Goal: Information Seeking & Learning: Check status

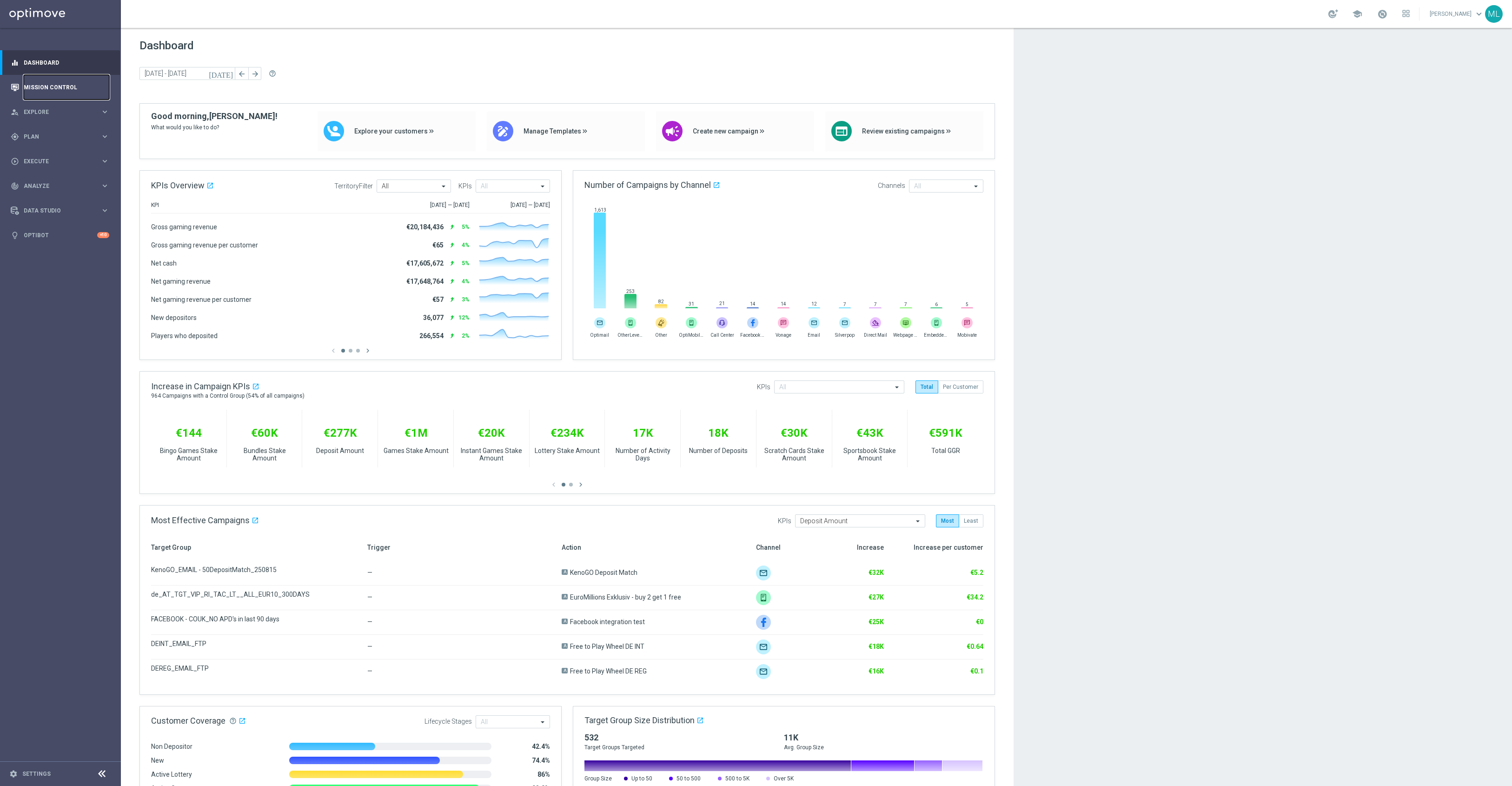
click at [52, 86] on link "Mission Control" at bounding box center [67, 87] width 86 height 25
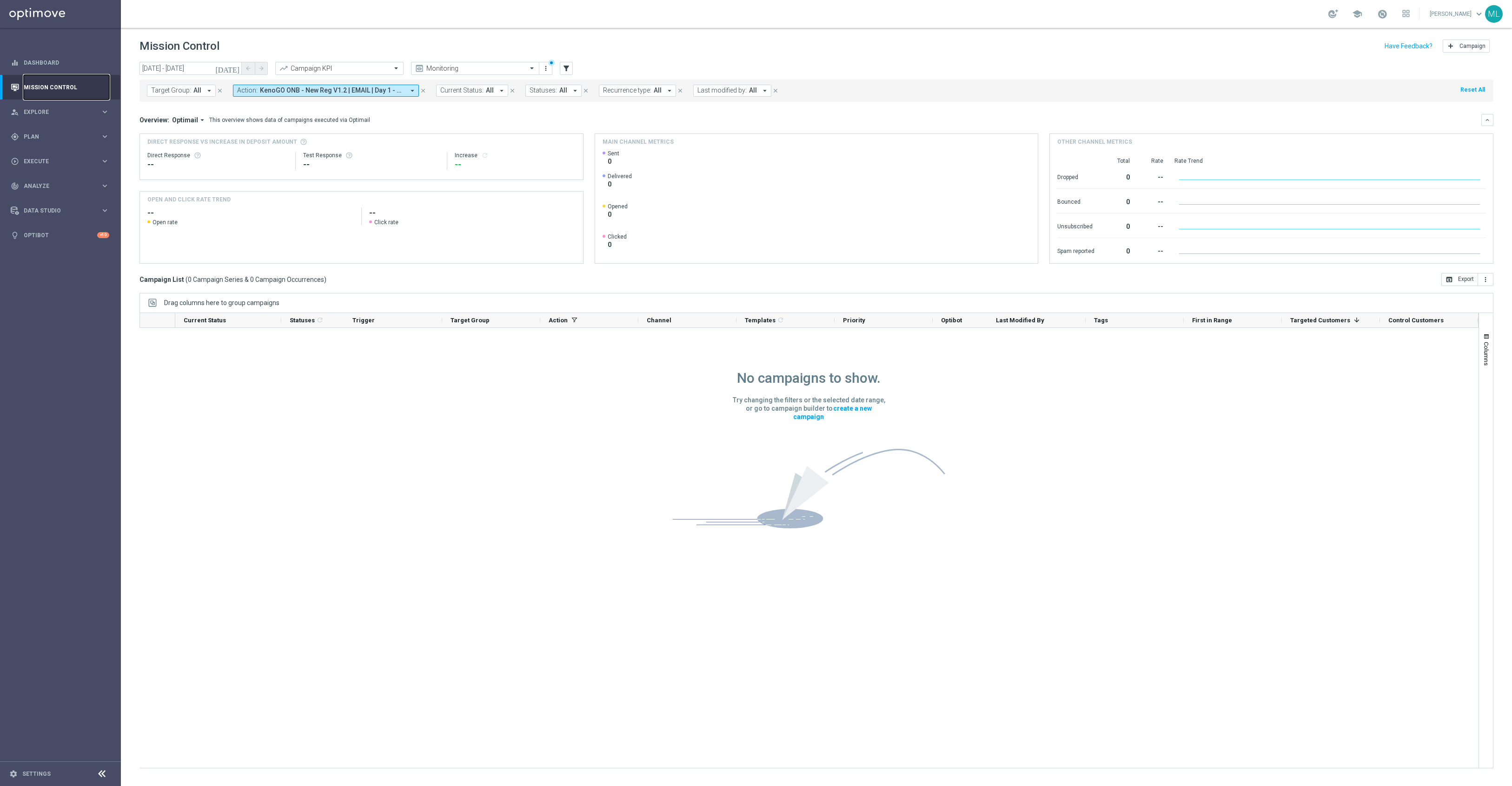
click at [42, 86] on link "Mission Control" at bounding box center [67, 87] width 86 height 25
click at [391, 91] on span "KenoGO ONB - New Reg V1.2 | EMAIL | Day 1 - USPs, KenoGO ONB - New Reg V1.2 | E…" at bounding box center [332, 90] width 145 height 8
click at [0, 0] on div "Clear" at bounding box center [0, 0] width 0 height 0
click at [430, 124] on div "Overview: Optimail arrow_drop_down This overview shows data of campaigns execut…" at bounding box center [810, 120] width 1342 height 8
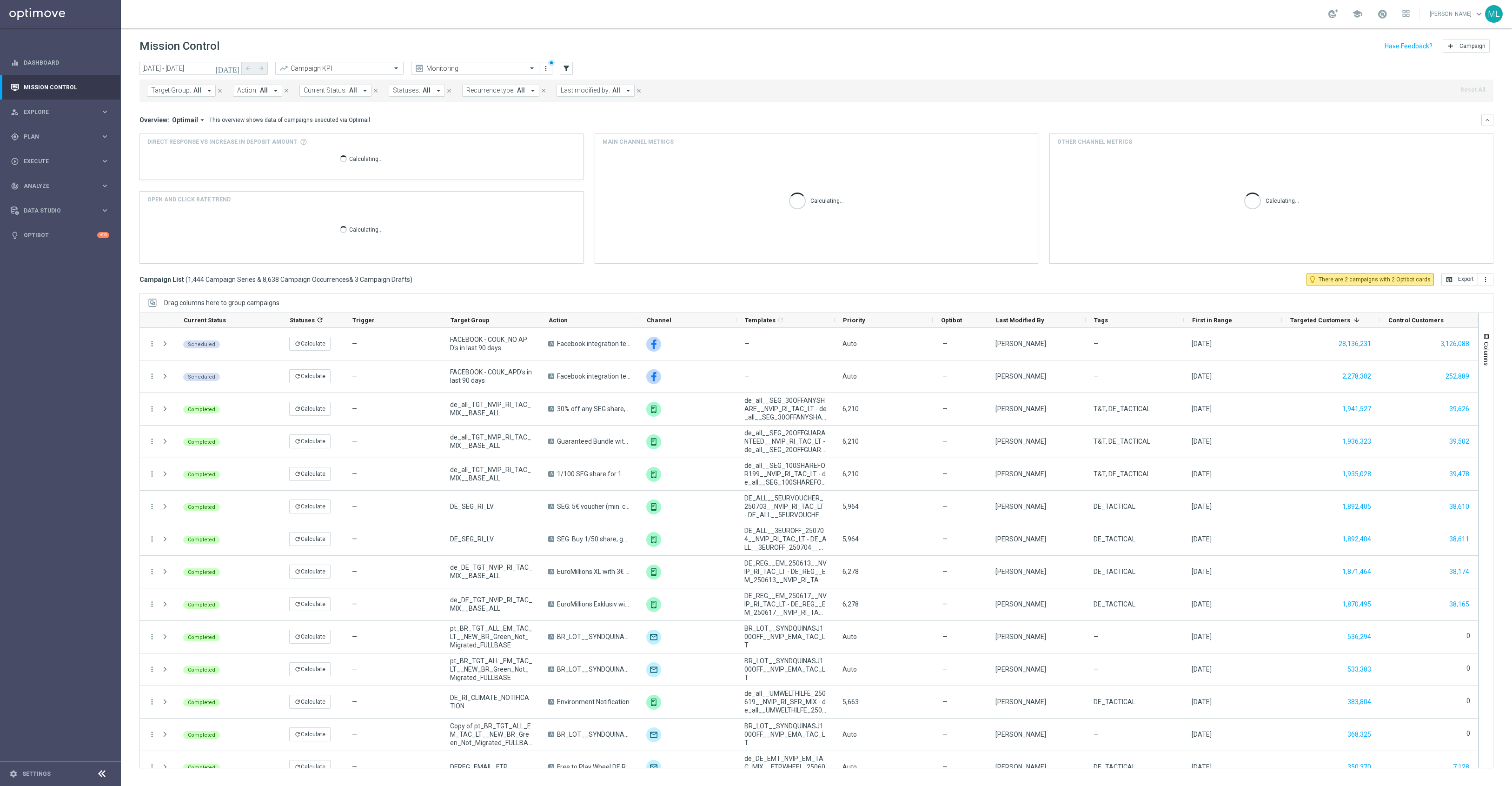
click at [272, 91] on icon "arrow_drop_down" at bounding box center [275, 90] width 8 height 8
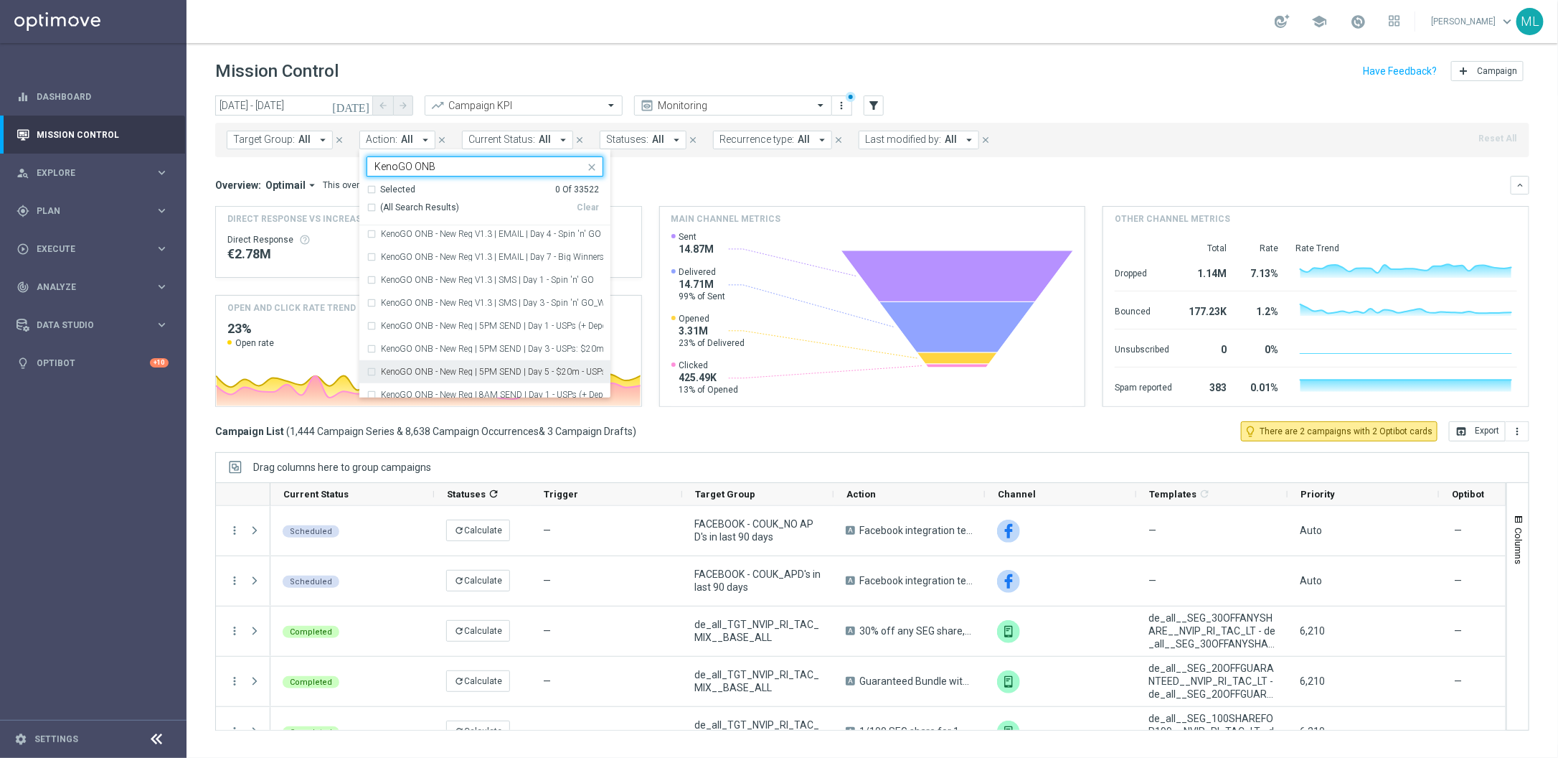
scroll to position [483, 0]
type input "KenoGO ONB"
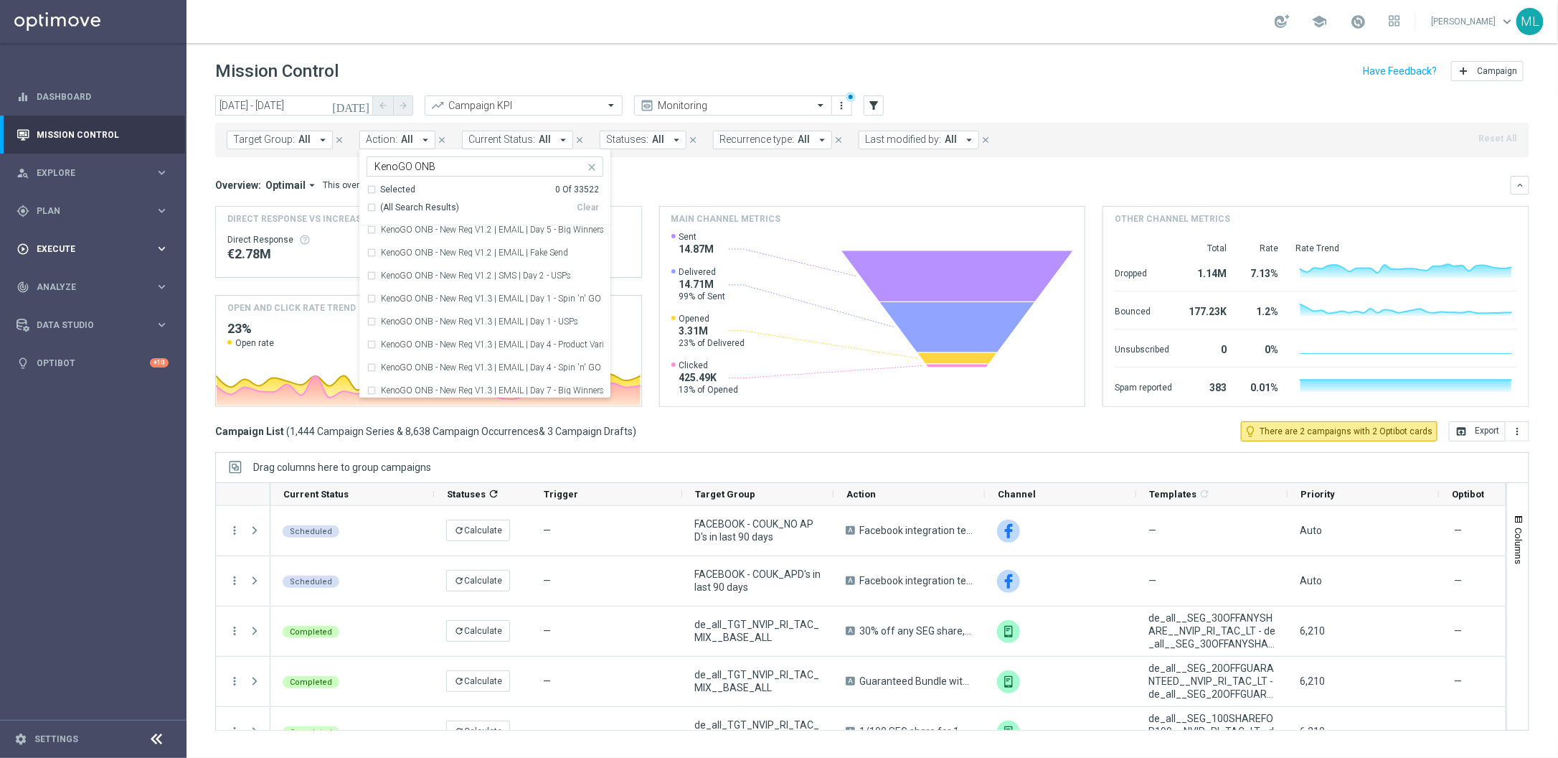
scroll to position [359, 0]
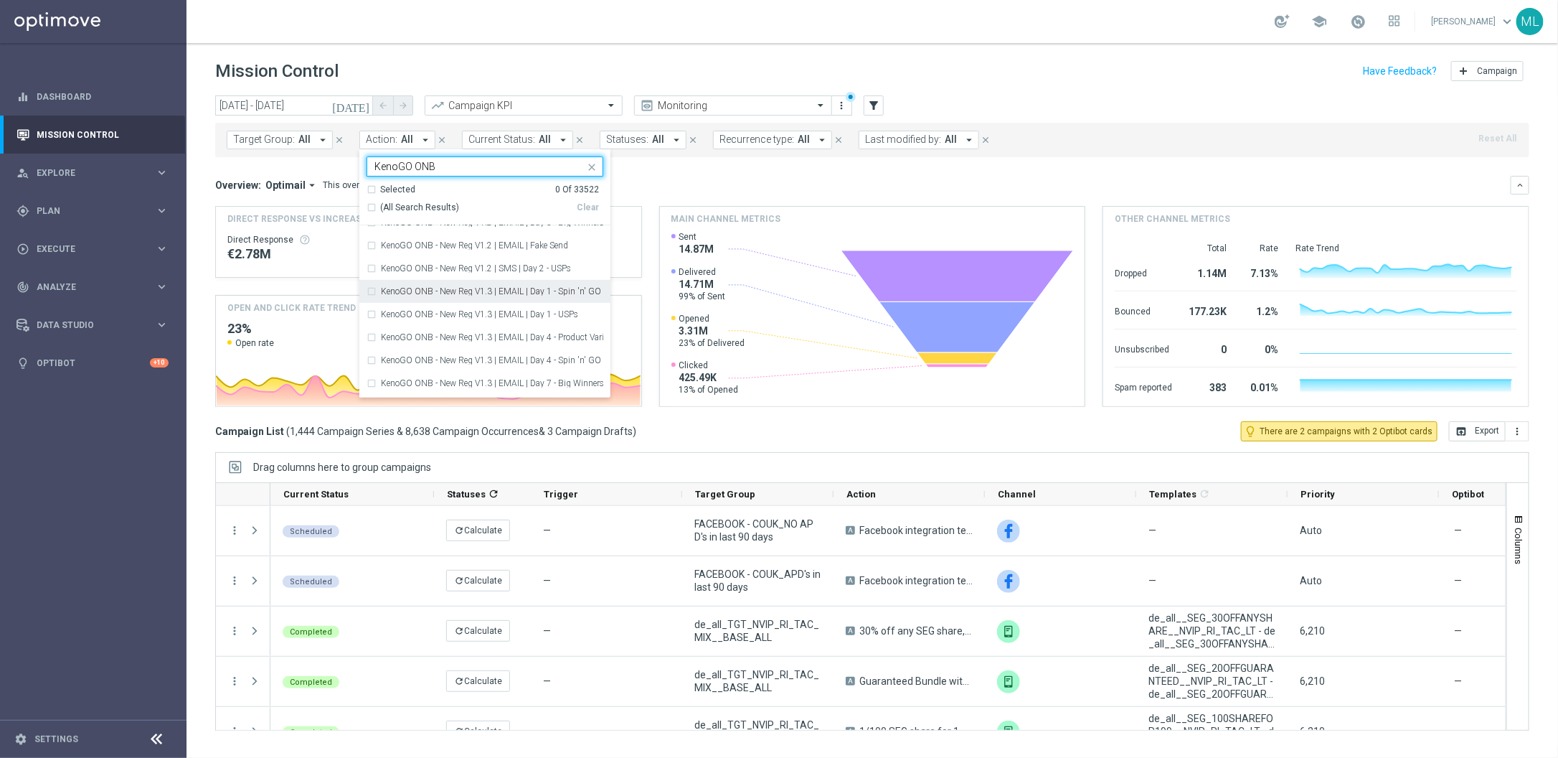
click at [372, 292] on div "KenoGO ONB - New Reg V1.3 | EMAIL | Day 1 - Spin 'n' GO + USPs" at bounding box center [485, 291] width 237 height 23
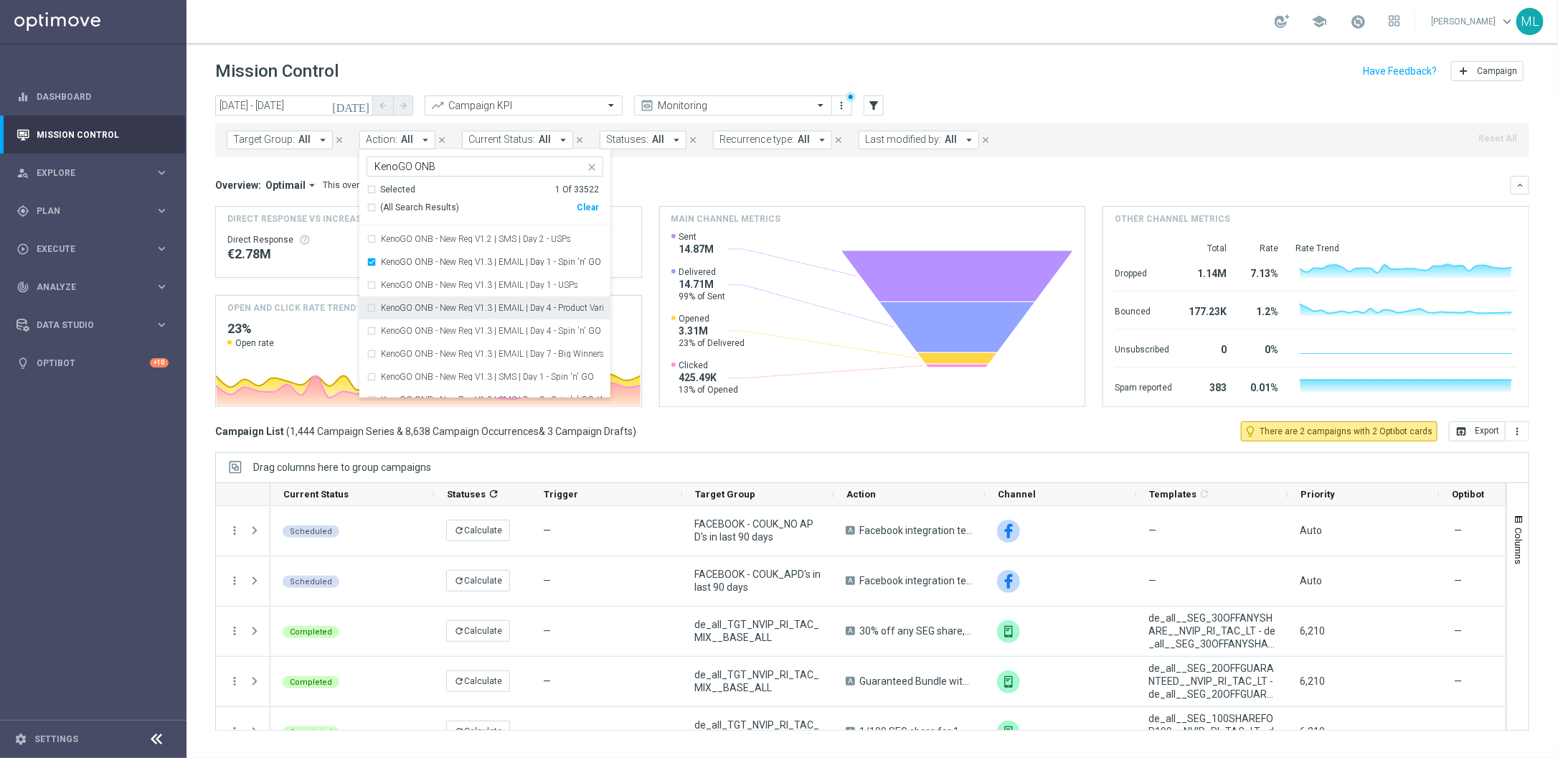
scroll to position [389, 0]
click at [367, 281] on div "KenoGO ONB - New Reg V1.3 | EMAIL | Day 1 - USPs" at bounding box center [485, 284] width 237 height 23
click at [374, 319] on div "KenoGO ONB - New Reg V1.3 | SMS | Day 1 - Spin 'n' GO" at bounding box center [485, 322] width 237 height 23
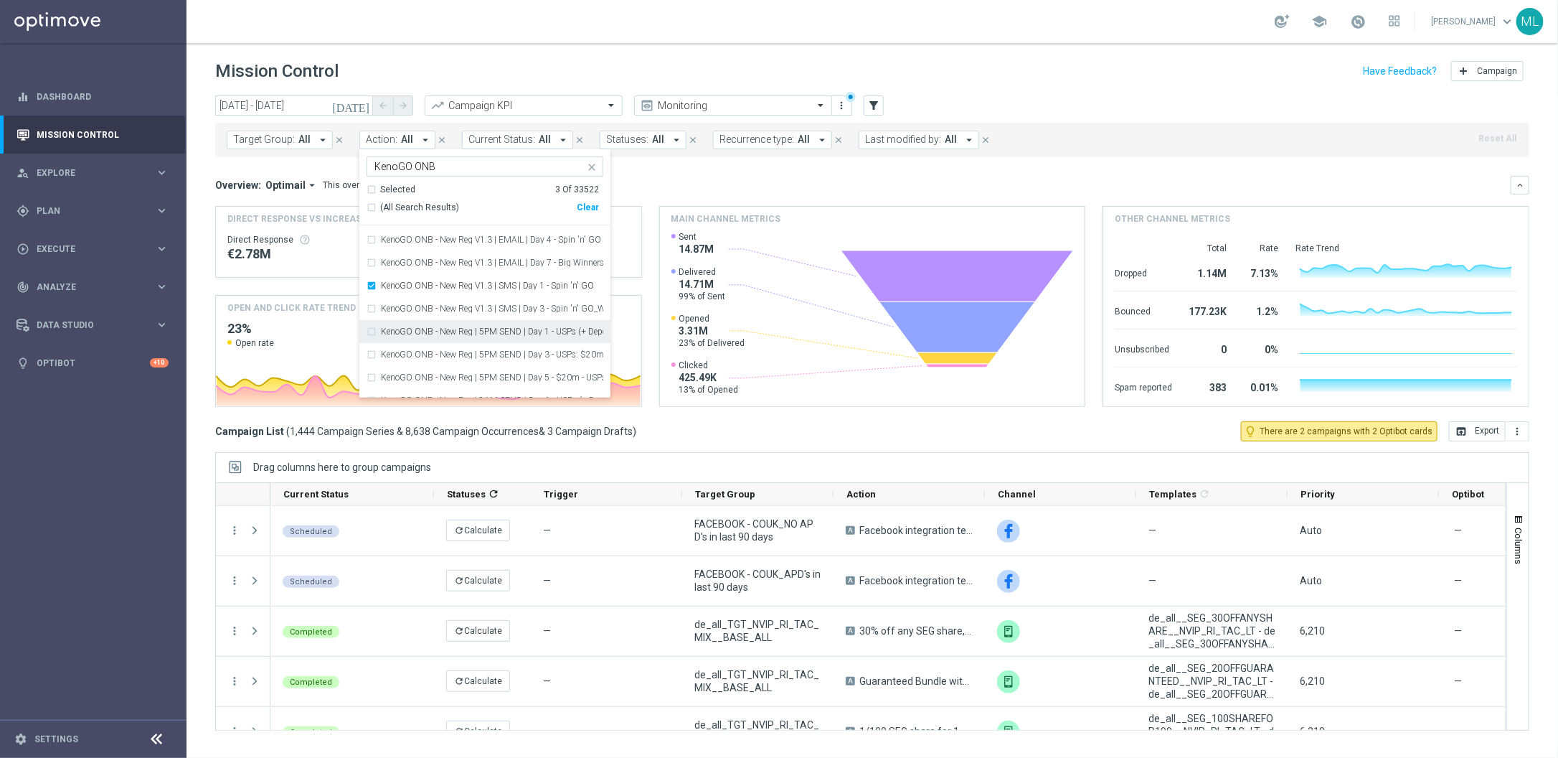
click at [374, 331] on div "KenoGO ONB - New Reg | 5PM SEND | Day 1 - USPs (+ Deposit Options for non-deps)" at bounding box center [485, 331] width 237 height 23
click at [371, 342] on div "KenoGO ONB - New Reg | 8AM SEND | Day 1 - USPs (+ Deposit Options for non-deps)" at bounding box center [485, 340] width 237 height 23
click at [667, 184] on div "Overview: Optimail arrow_drop_down This overview shows data of campaigns execut…" at bounding box center [863, 185] width 1296 height 13
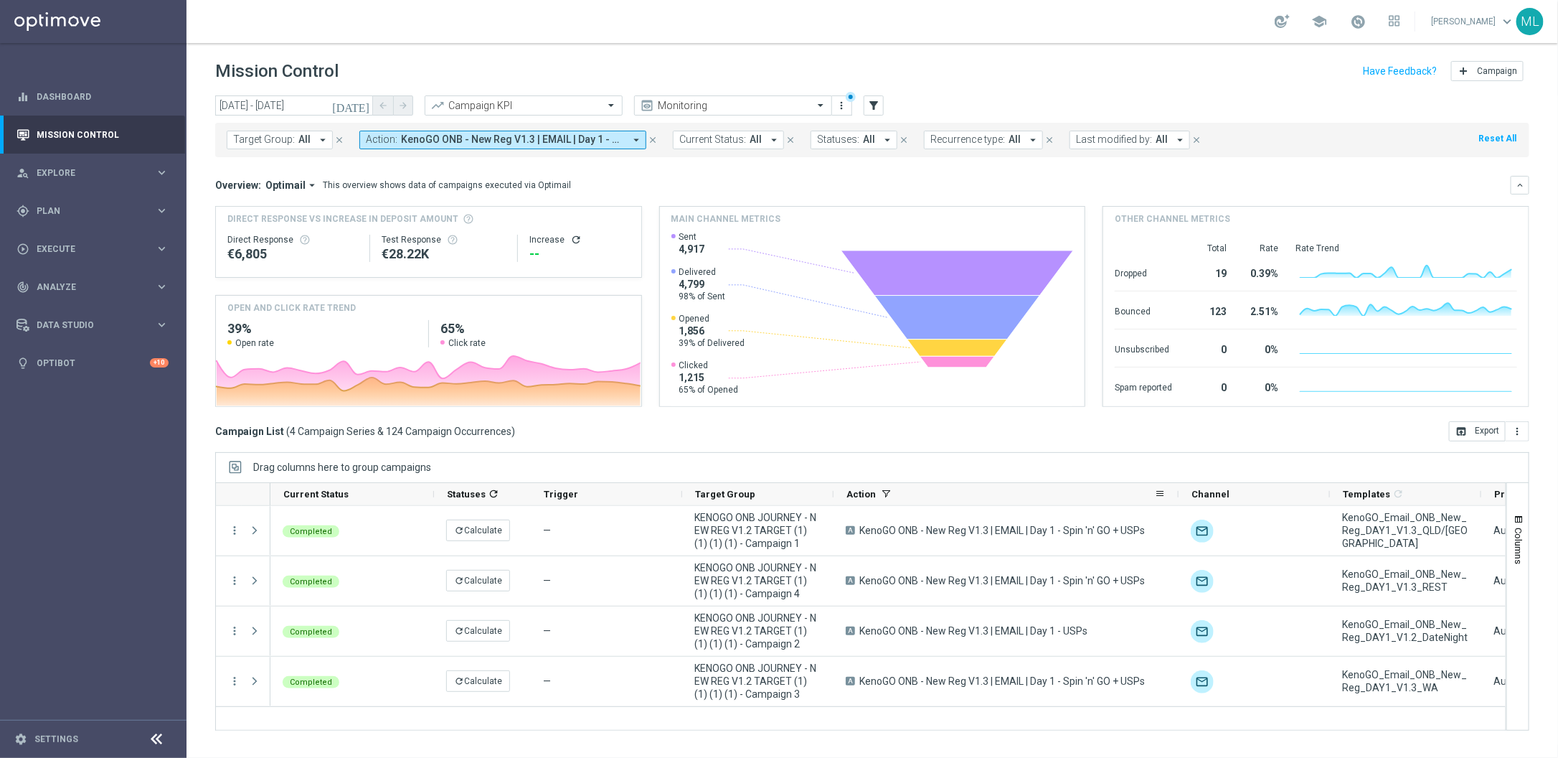
drag, startPoint x: 986, startPoint y: 497, endPoint x: 1178, endPoint y: 498, distance: 192.3
click at [1178, 498] on div at bounding box center [1179, 494] width 6 height 22
click at [634, 140] on icon "arrow_drop_down" at bounding box center [636, 139] width 13 height 13
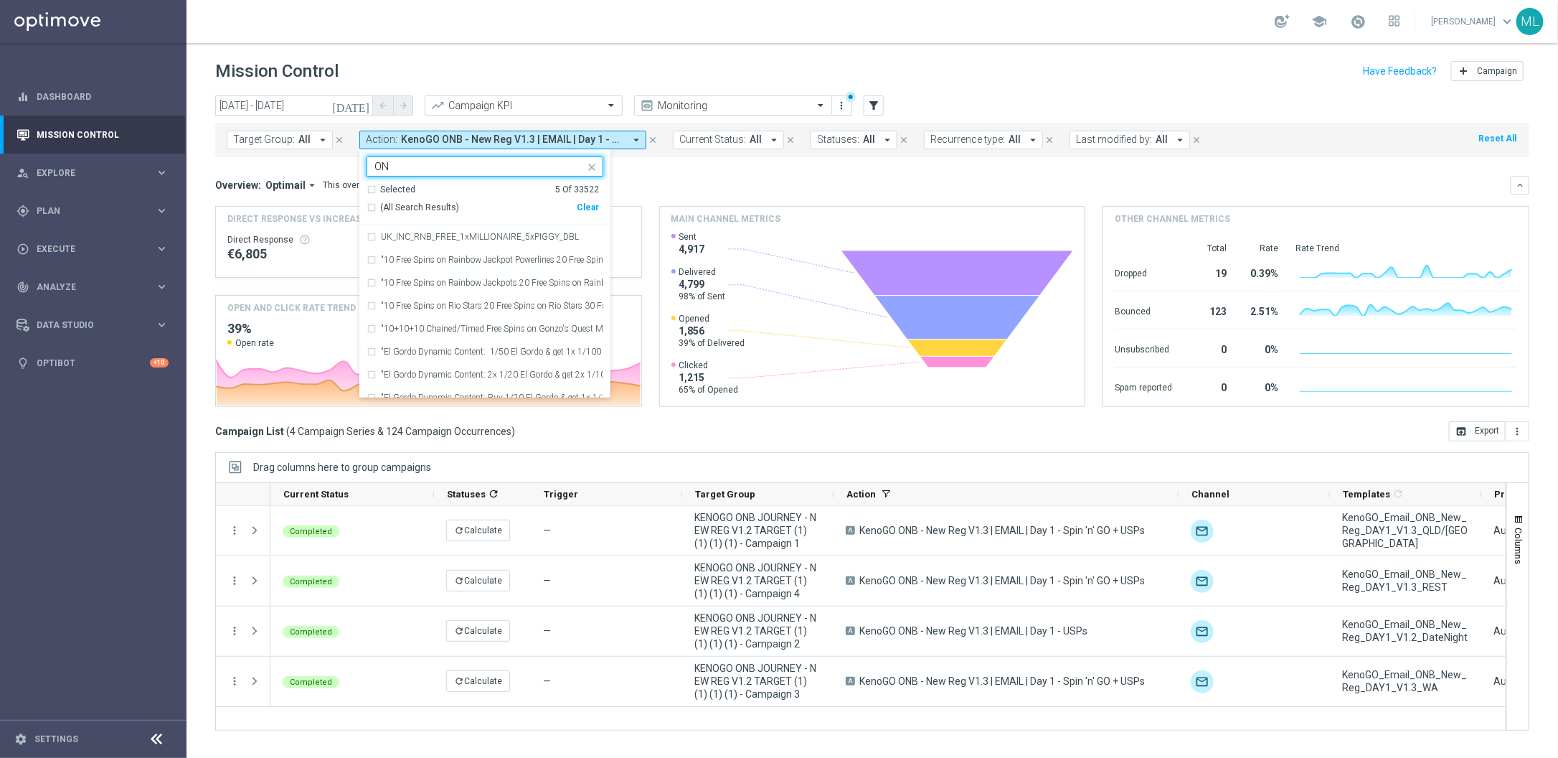
type input "O"
type input "L"
type input "KenoGo ONB"
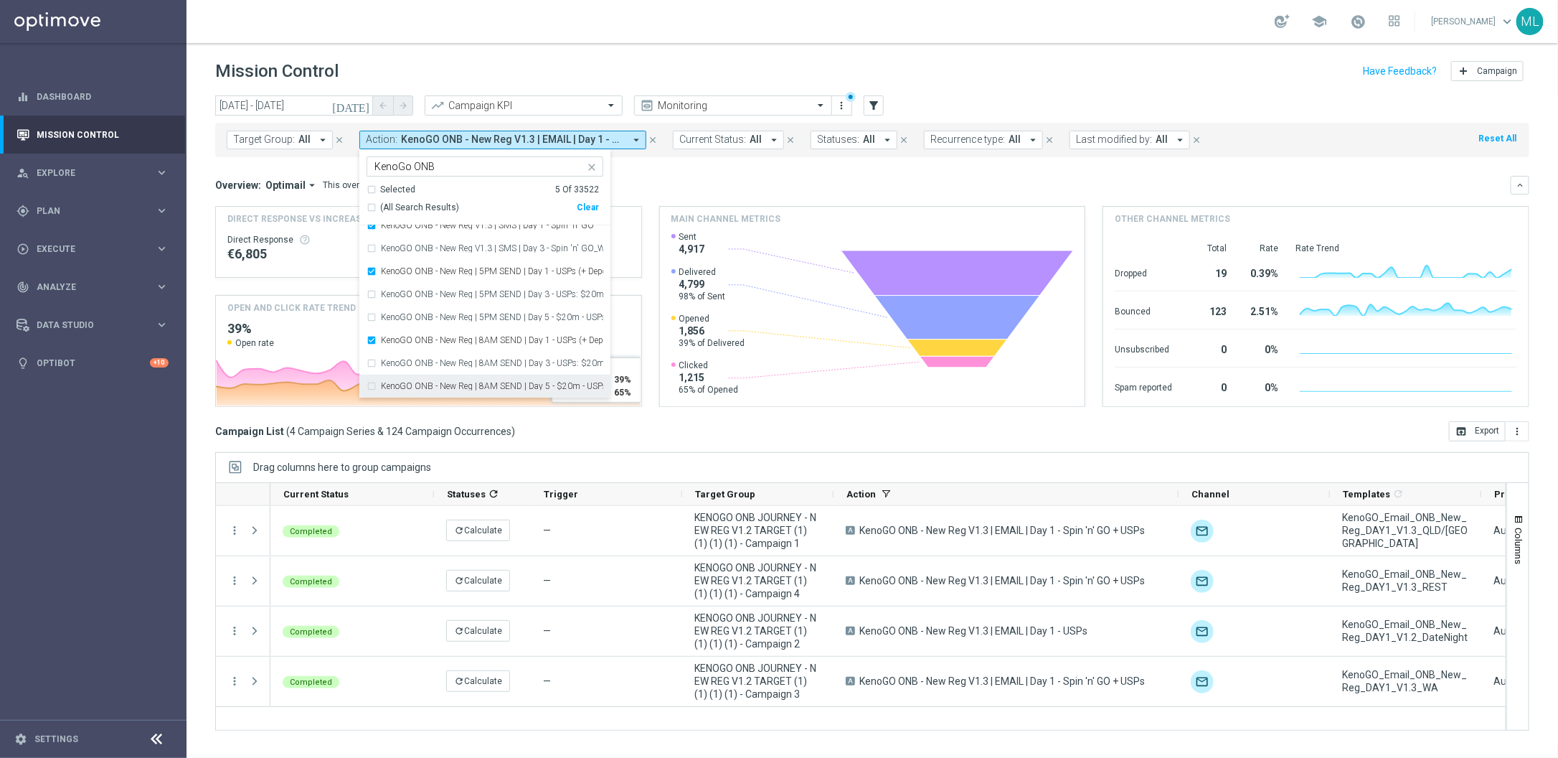
click at [695, 433] on div "Campaign List ( 4 Campaign Series & 124 Campaign Occurrences ) open_in_browser …" at bounding box center [872, 431] width 1314 height 20
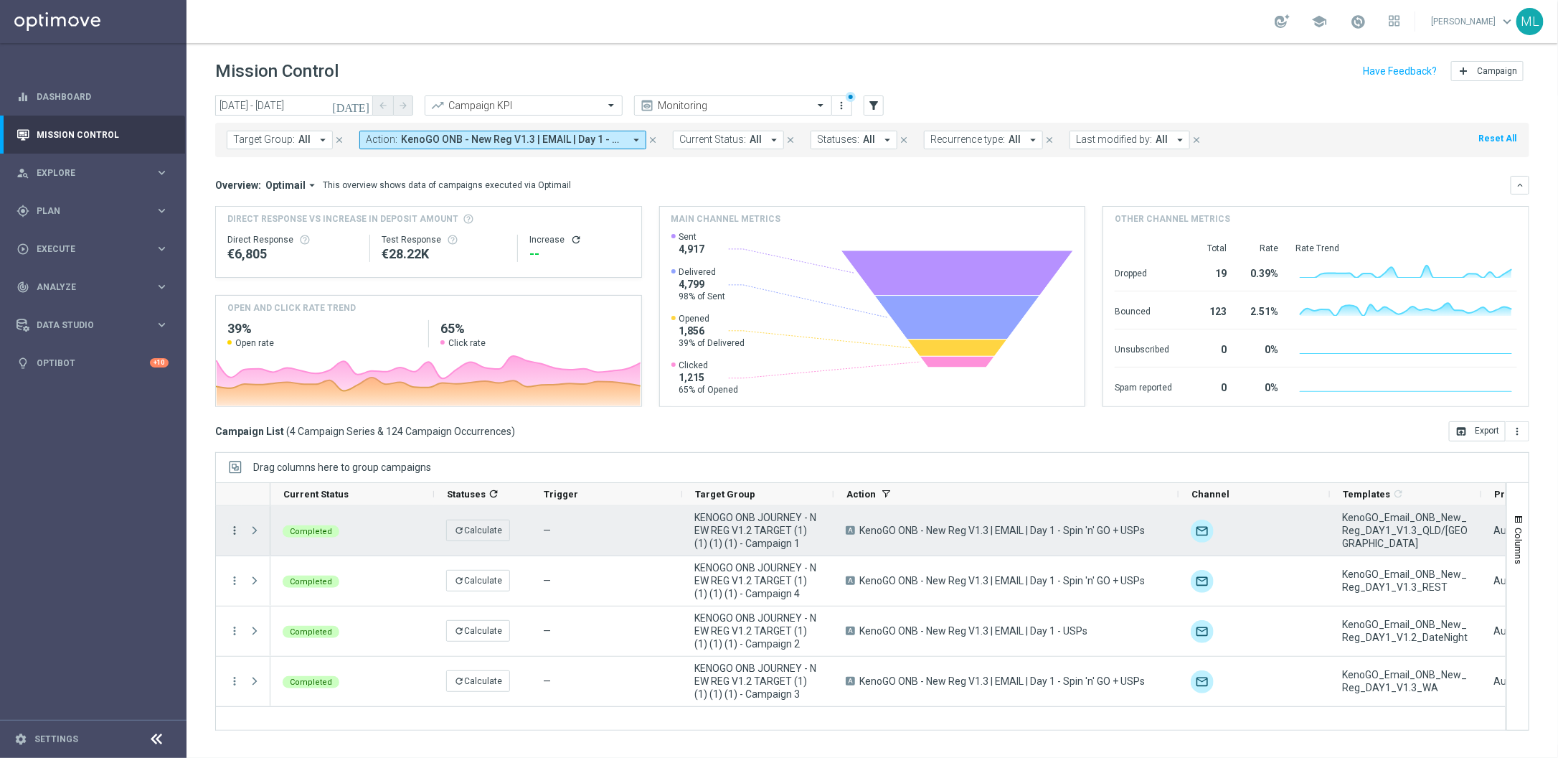
click at [235, 530] on icon "more_vert" at bounding box center [234, 530] width 13 height 13
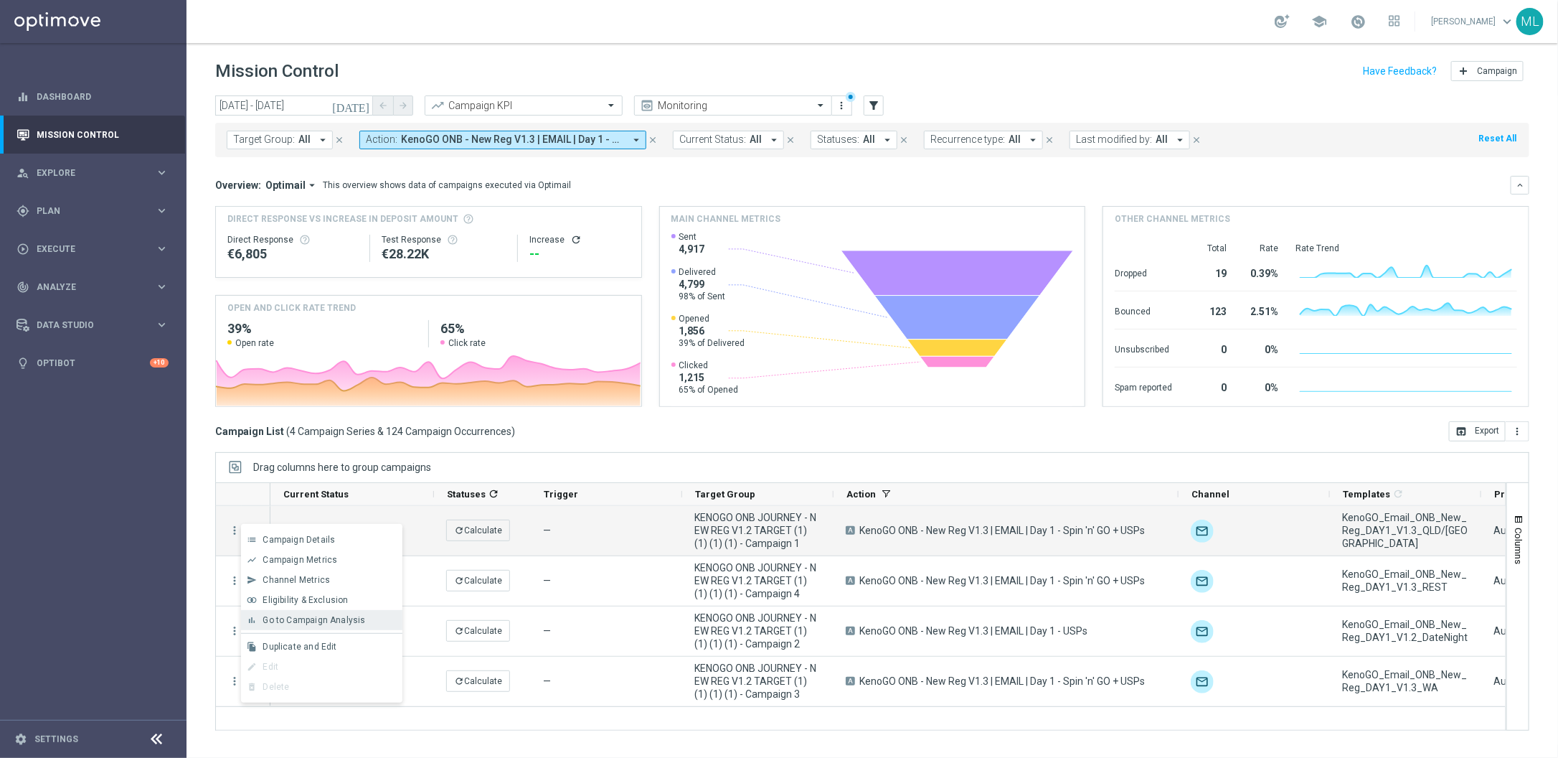
click at [293, 618] on span "Go to Campaign Analysis" at bounding box center [314, 620] width 103 height 10
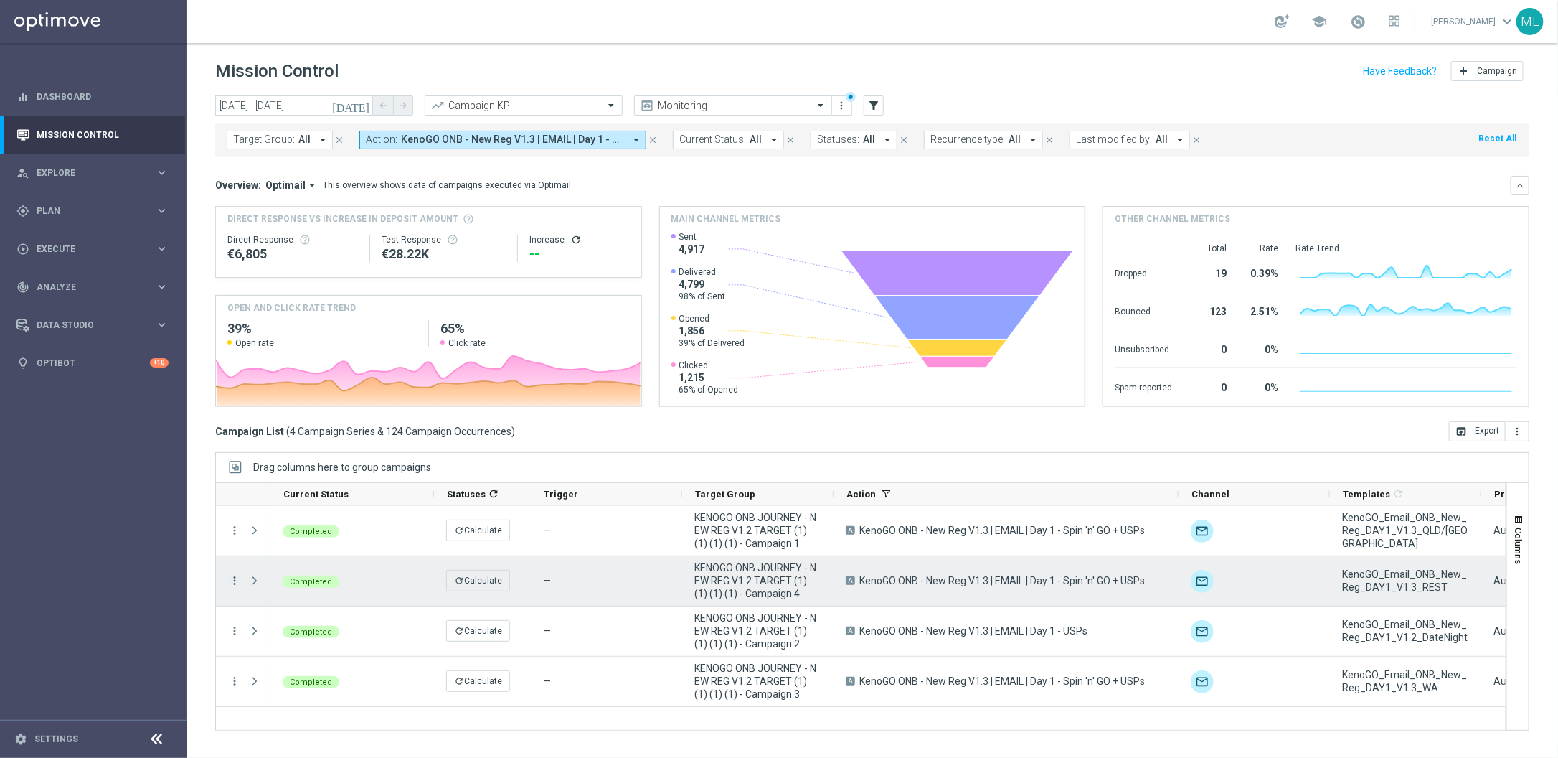
click at [235, 575] on icon "more_vert" at bounding box center [234, 580] width 13 height 13
click at [296, 670] on span "Go to Campaign Analysis" at bounding box center [314, 670] width 103 height 10
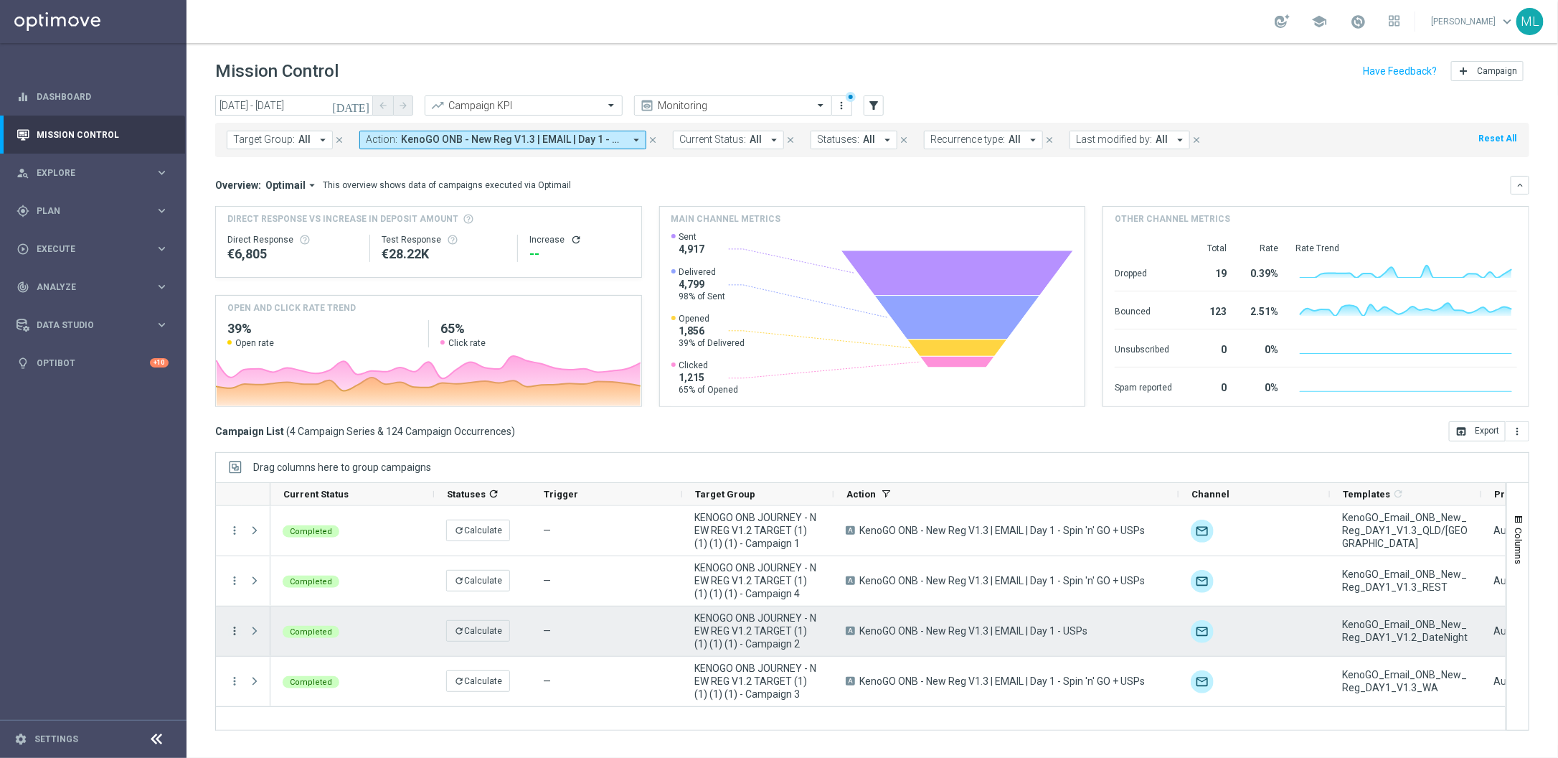
click at [237, 629] on icon "more_vert" at bounding box center [234, 630] width 13 height 13
click at [306, 545] on span "Go to Campaign Analysis" at bounding box center [314, 542] width 103 height 10
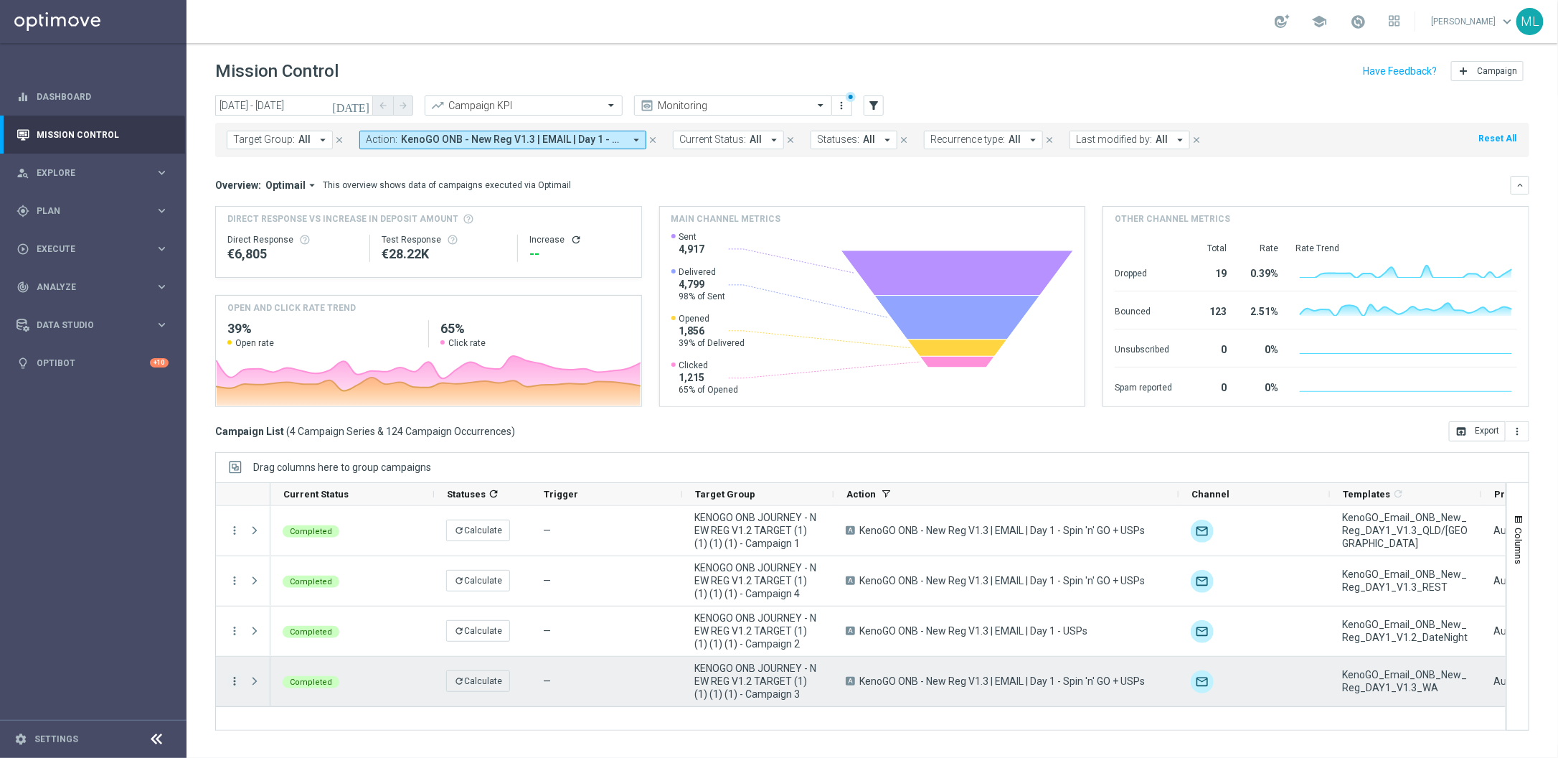
click at [232, 679] on icon "more_vert" at bounding box center [234, 680] width 13 height 13
click at [311, 595] on span "Go to Campaign Analysis" at bounding box center [314, 592] width 103 height 10
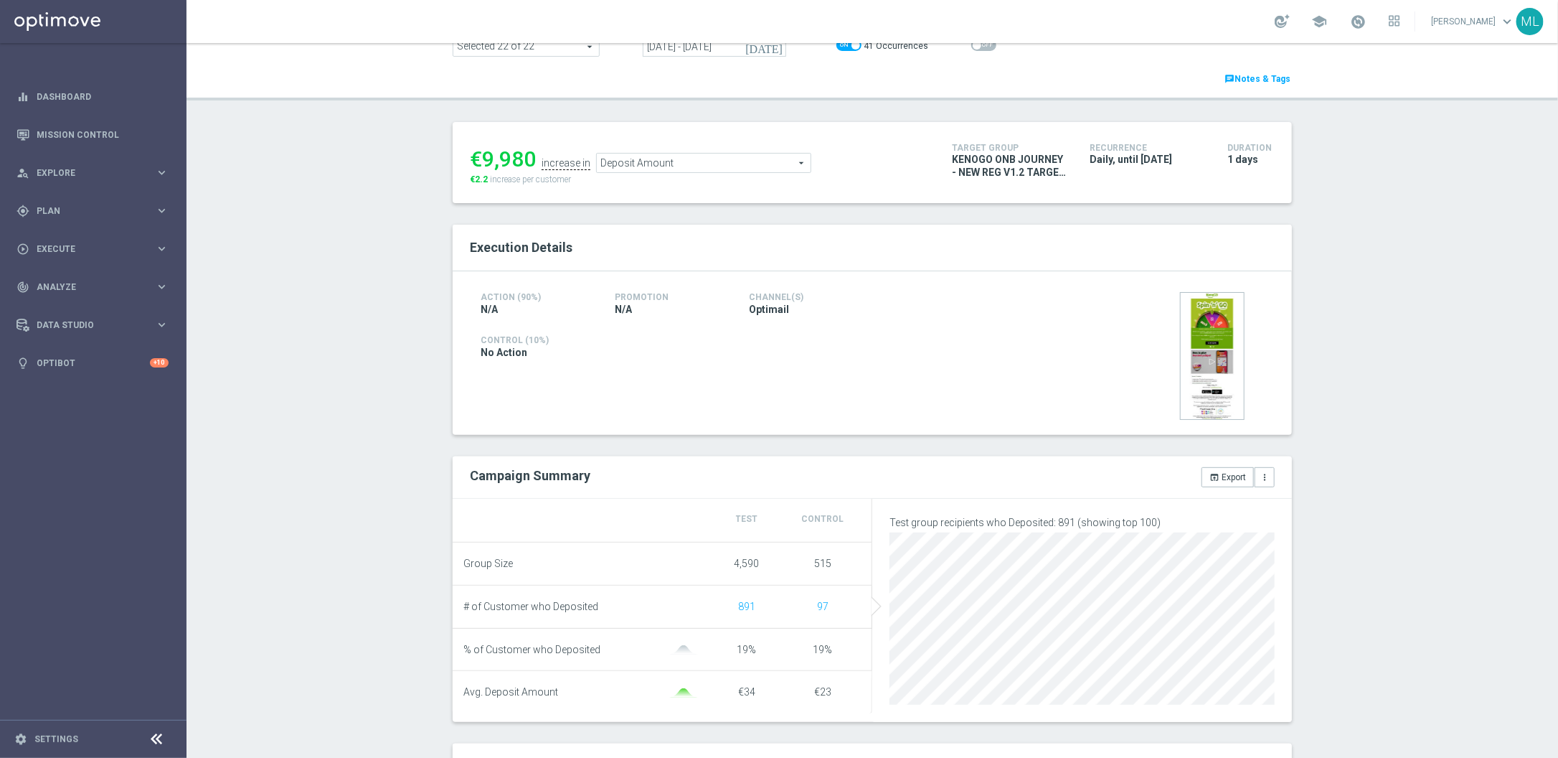
scroll to position [122, 0]
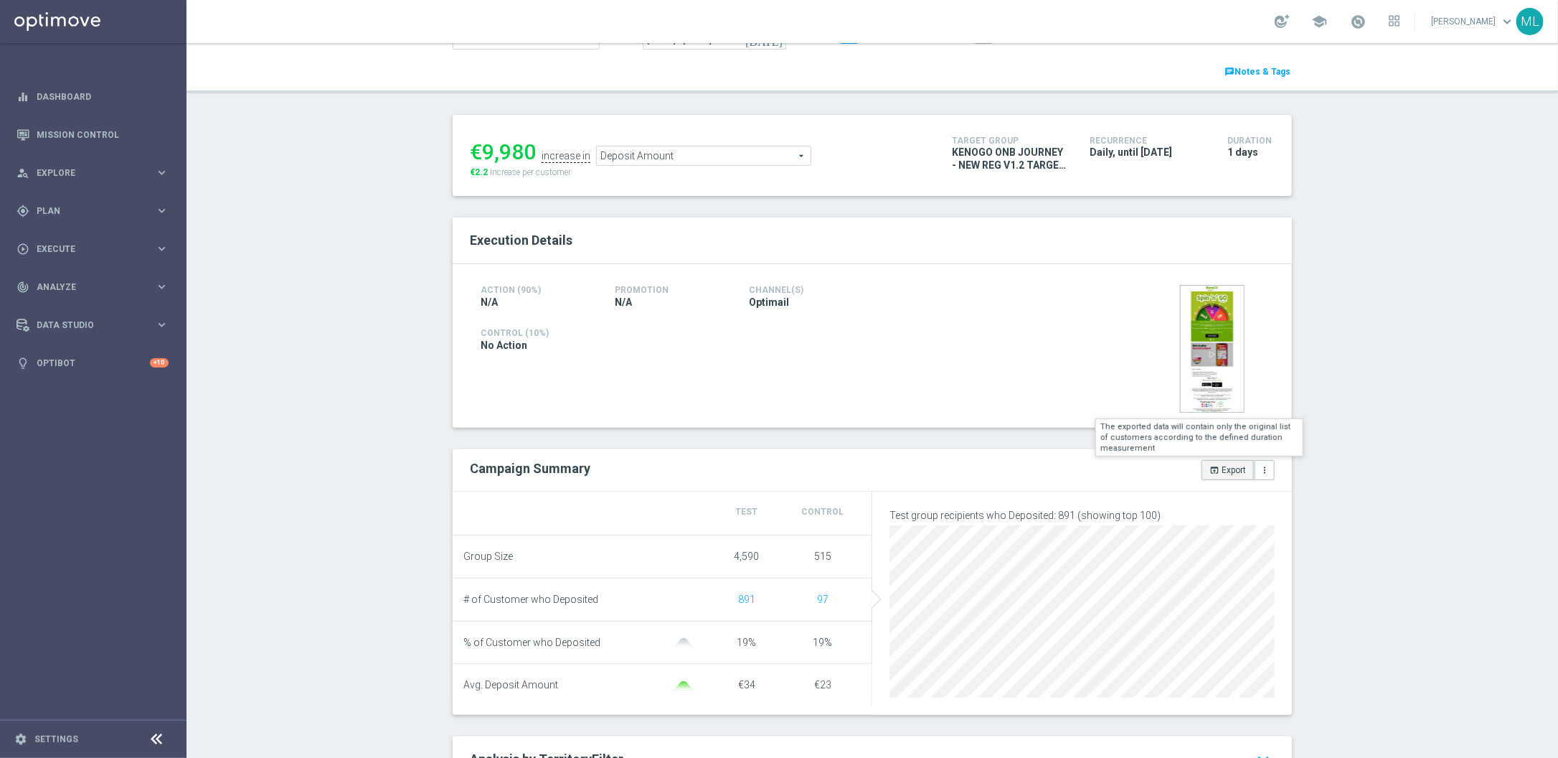
click at [1229, 470] on button "open_in_browser Export" at bounding box center [1228, 470] width 52 height 20
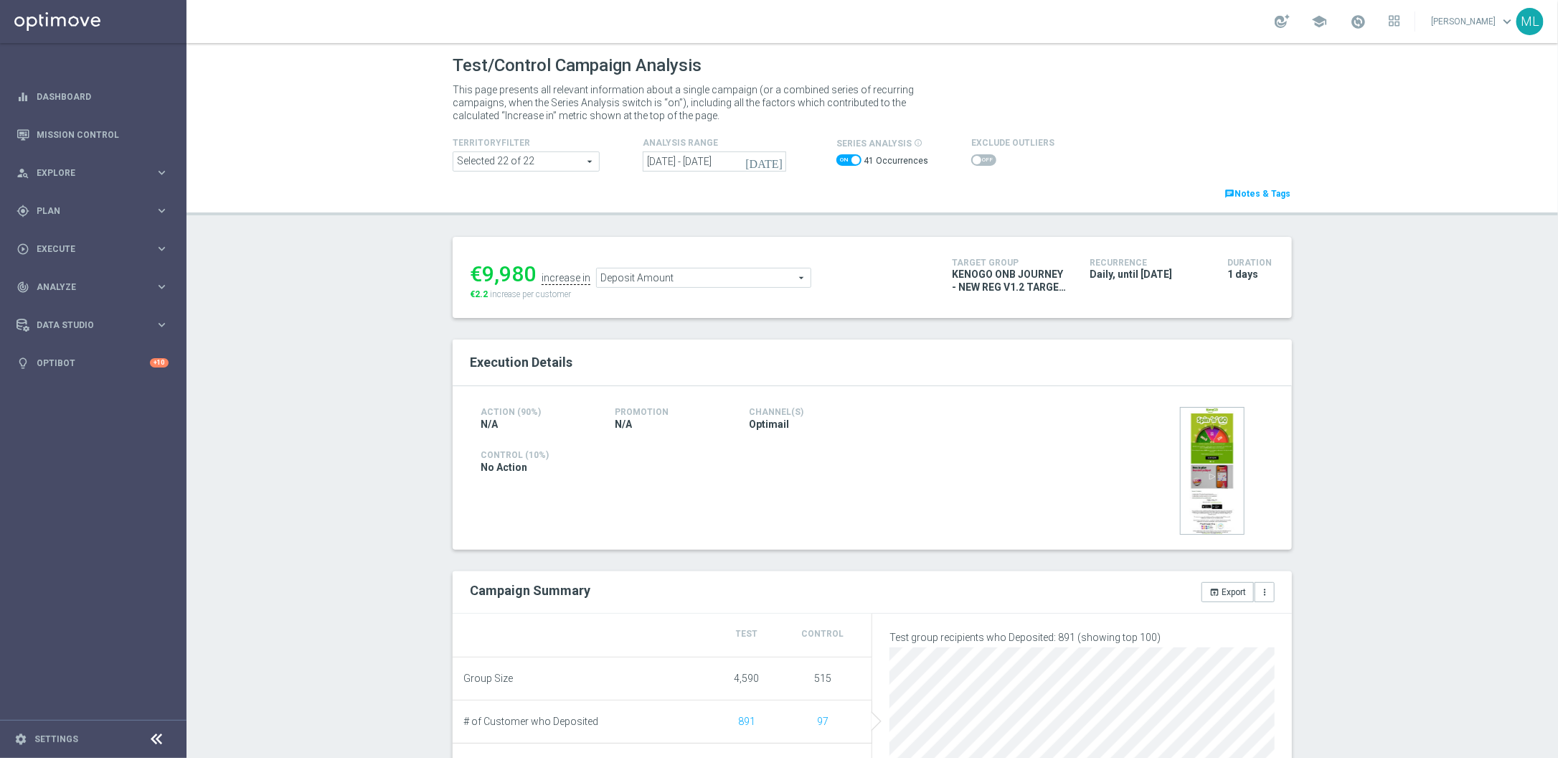
click at [778, 160] on icon "[DATE]" at bounding box center [764, 161] width 39 height 13
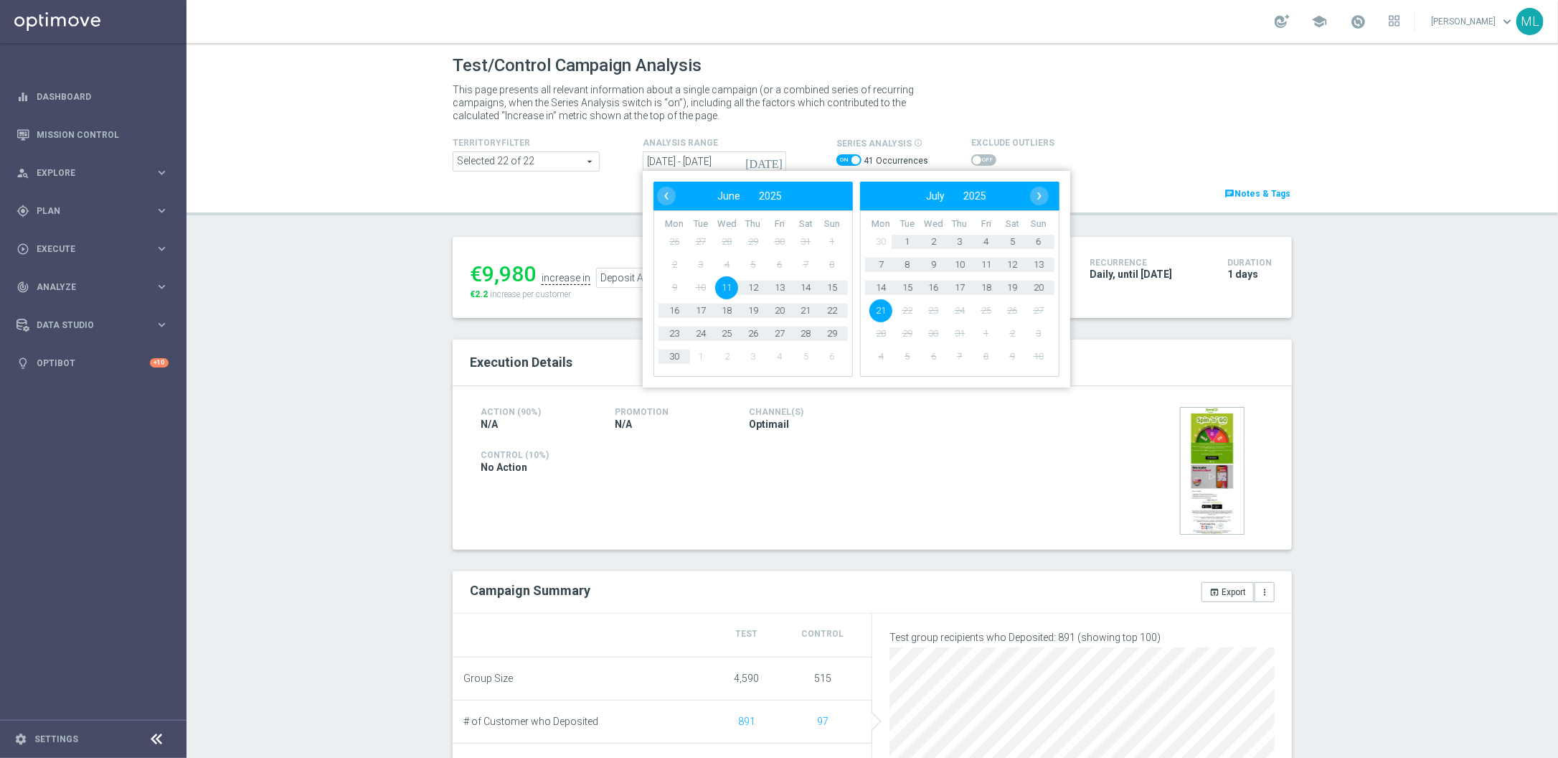
click at [731, 288] on span "11" at bounding box center [726, 287] width 23 height 23
click at [990, 263] on span "11" at bounding box center [986, 264] width 23 height 23
type input "[DATE] - [DATE]"
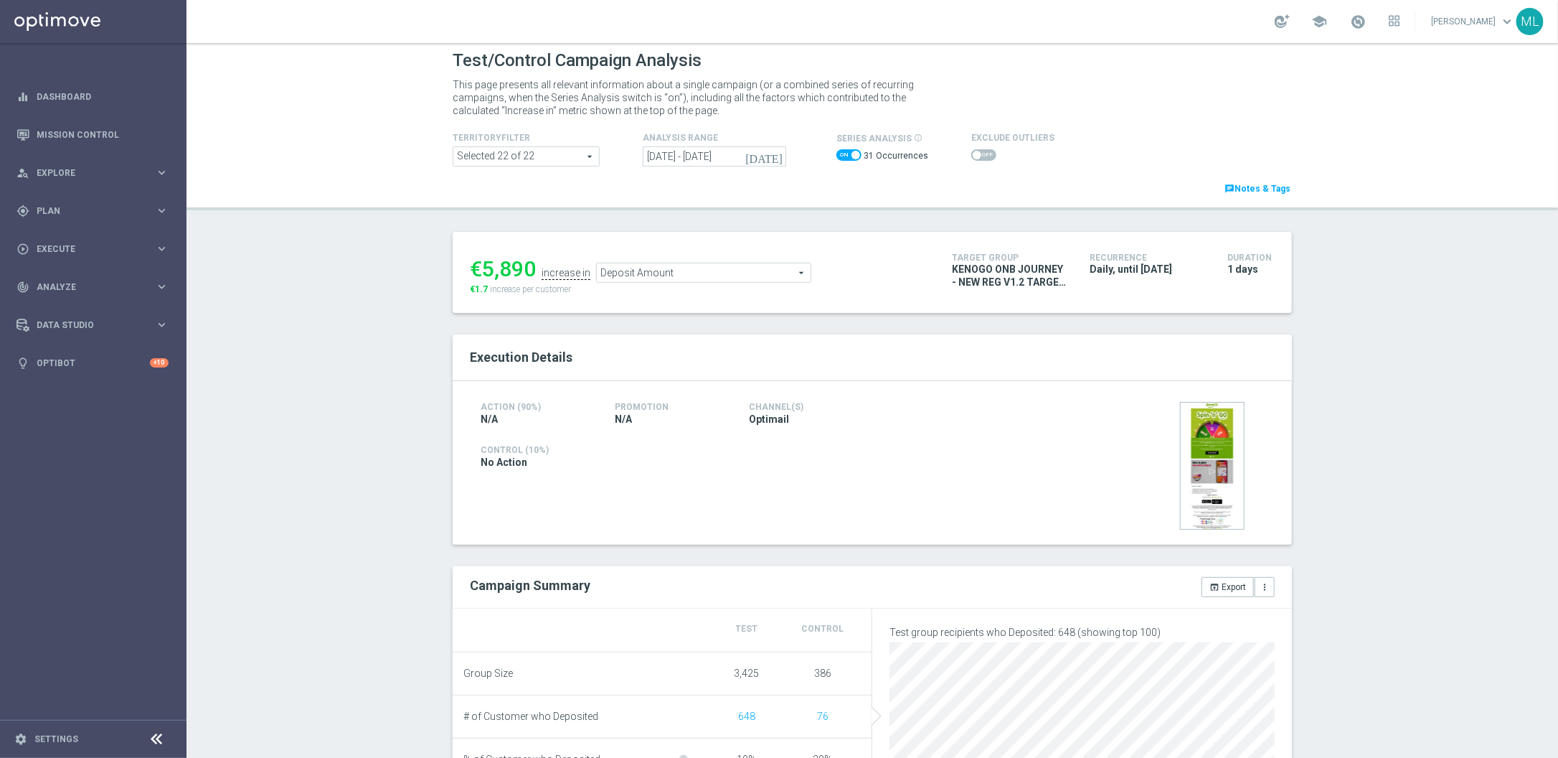
scroll to position [8, 0]
click at [1216, 586] on icon "open_in_browser" at bounding box center [1215, 584] width 10 height 10
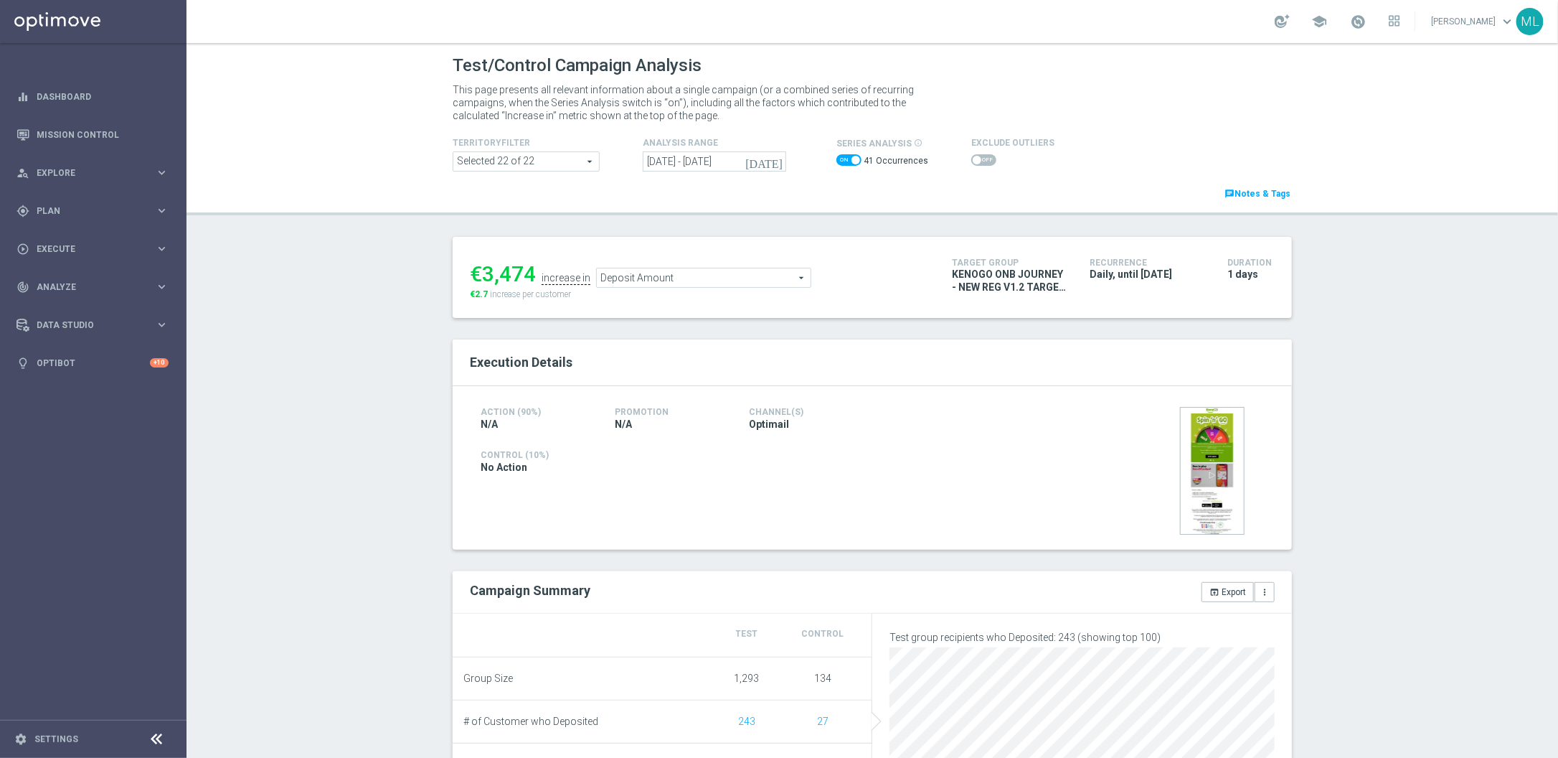
click at [778, 160] on icon "[DATE]" at bounding box center [764, 161] width 39 height 13
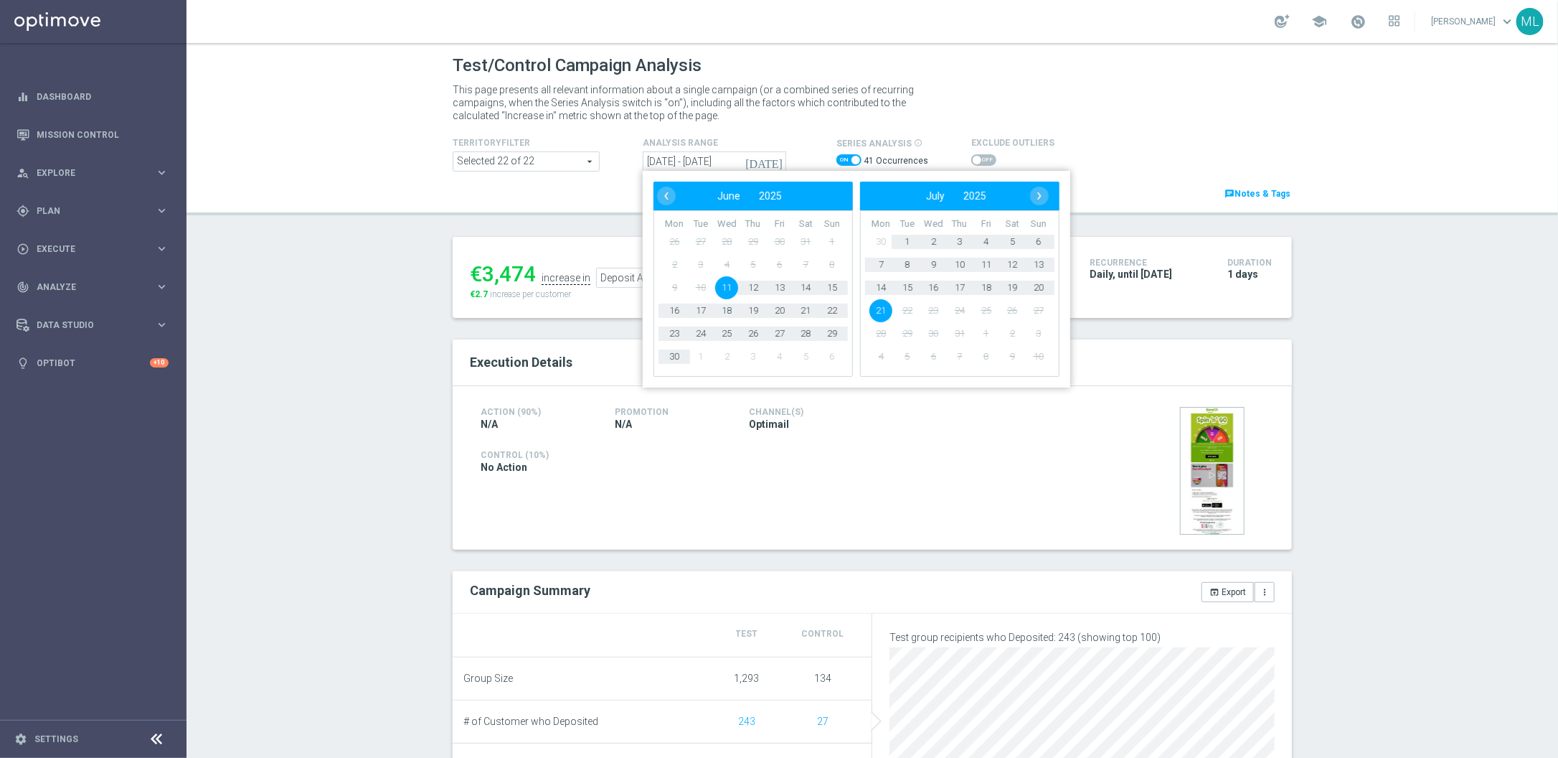
click at [725, 290] on span "11" at bounding box center [726, 287] width 23 height 23
click at [989, 265] on span "11" at bounding box center [986, 264] width 23 height 23
type input "[DATE] - [DATE]"
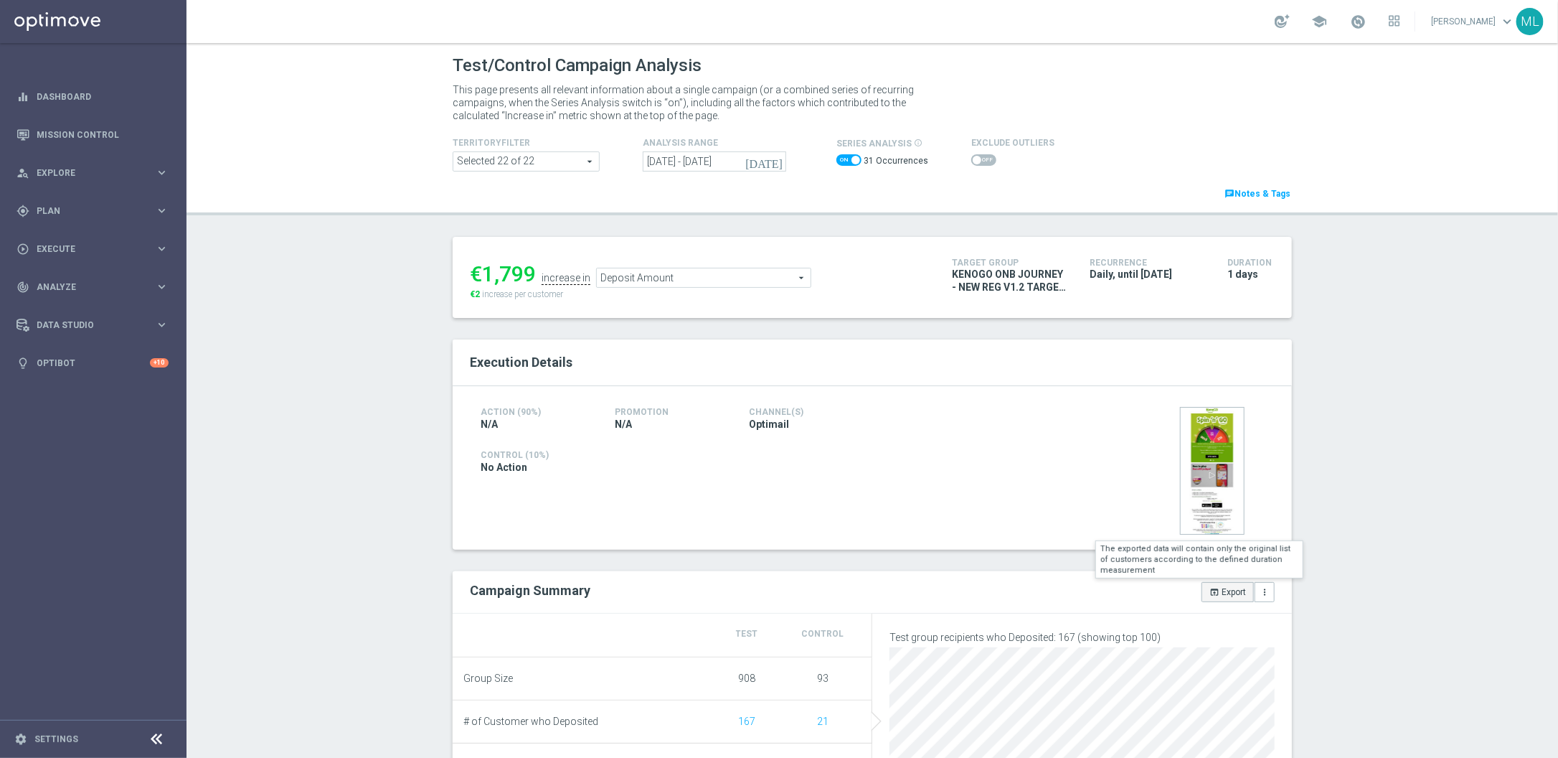
click at [1231, 590] on button "open_in_browser Export" at bounding box center [1228, 592] width 52 height 20
click at [774, 163] on icon "[DATE]" at bounding box center [764, 161] width 39 height 13
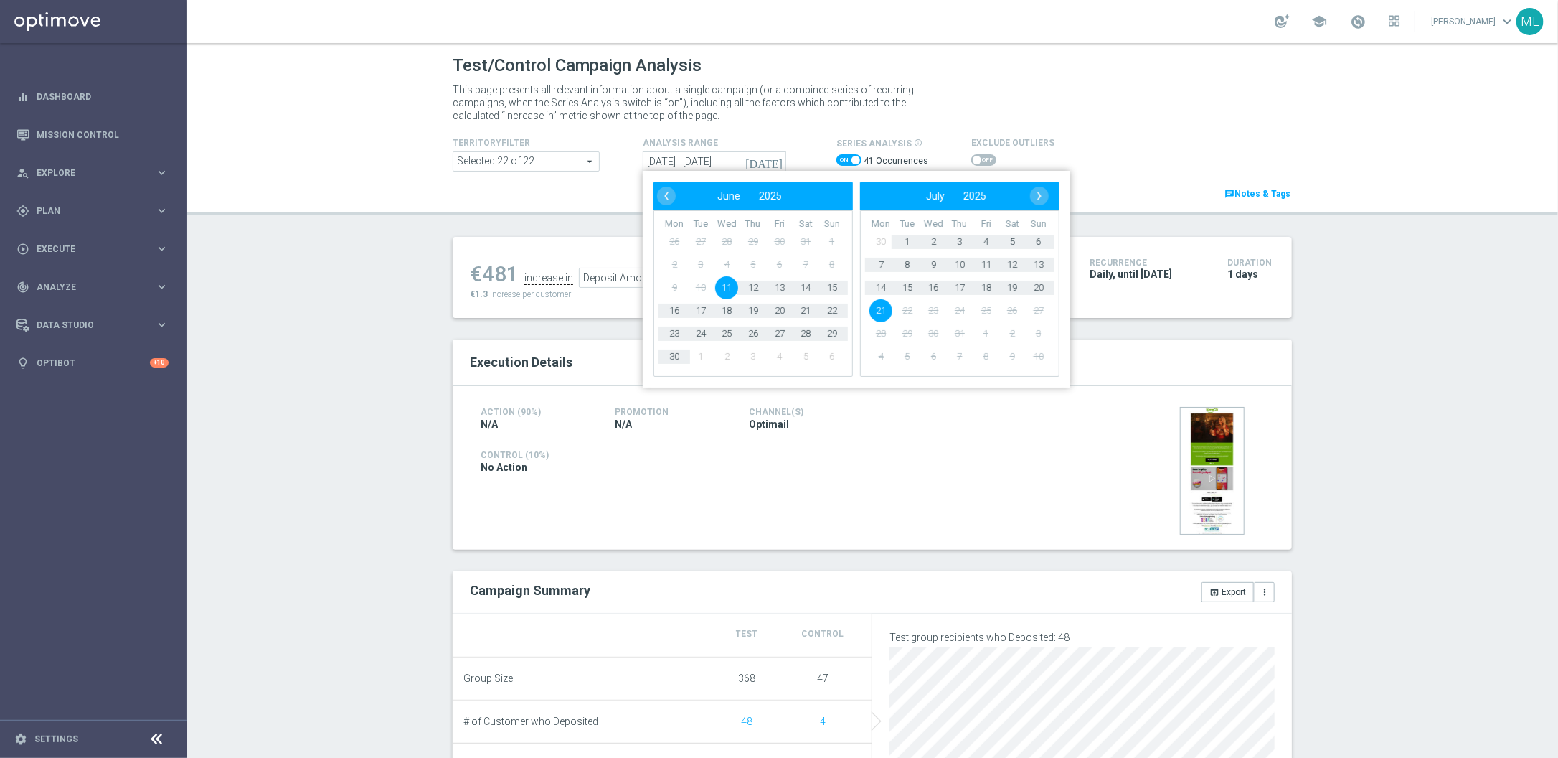
click at [727, 290] on span "11" at bounding box center [726, 287] width 23 height 23
click at [989, 266] on span "11" at bounding box center [986, 264] width 23 height 23
type input "[DATE] - [DATE]"
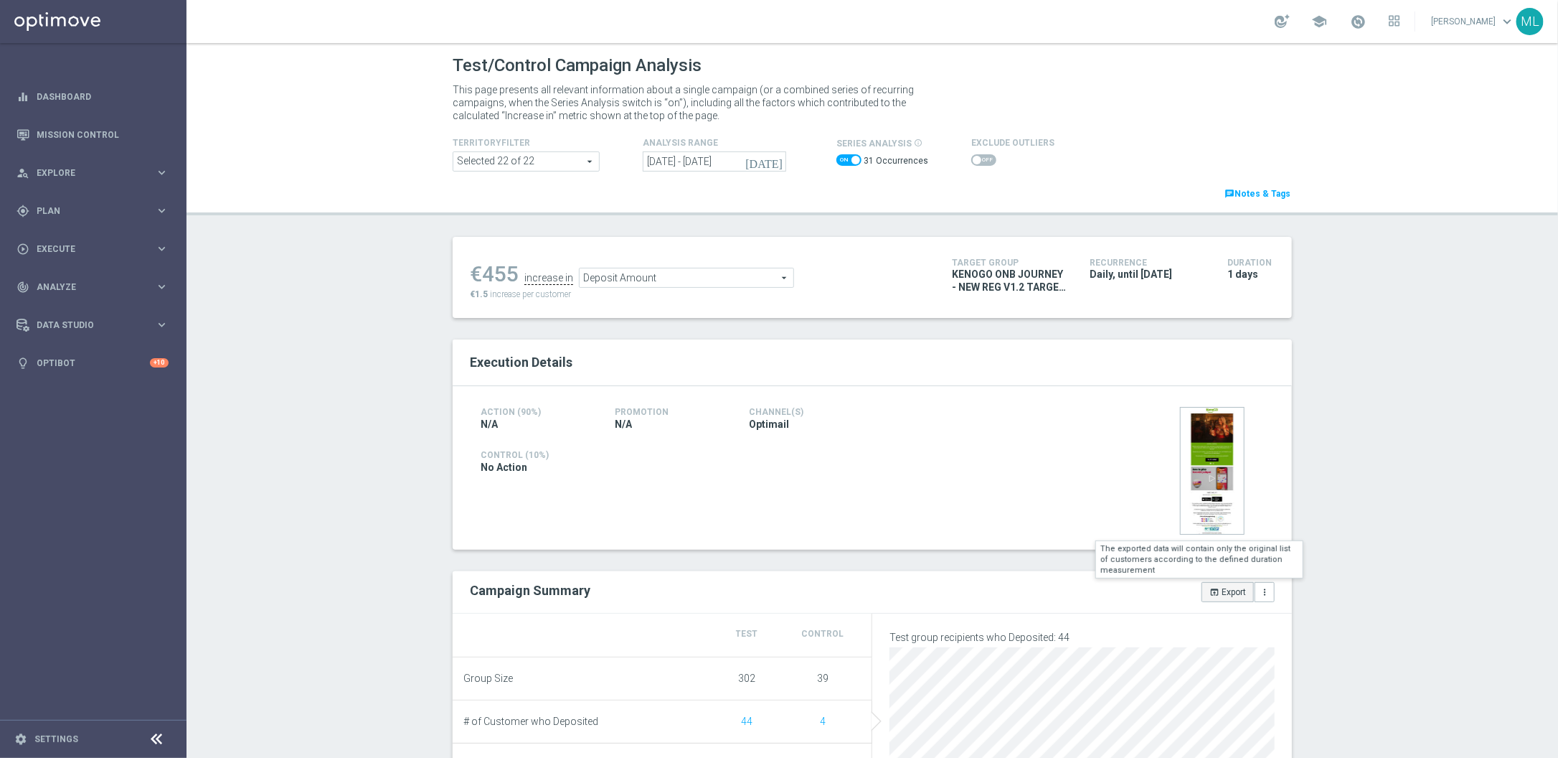
click at [1225, 593] on button "open_in_browser Export" at bounding box center [1228, 592] width 52 height 20
click at [776, 160] on icon "[DATE]" at bounding box center [764, 161] width 39 height 13
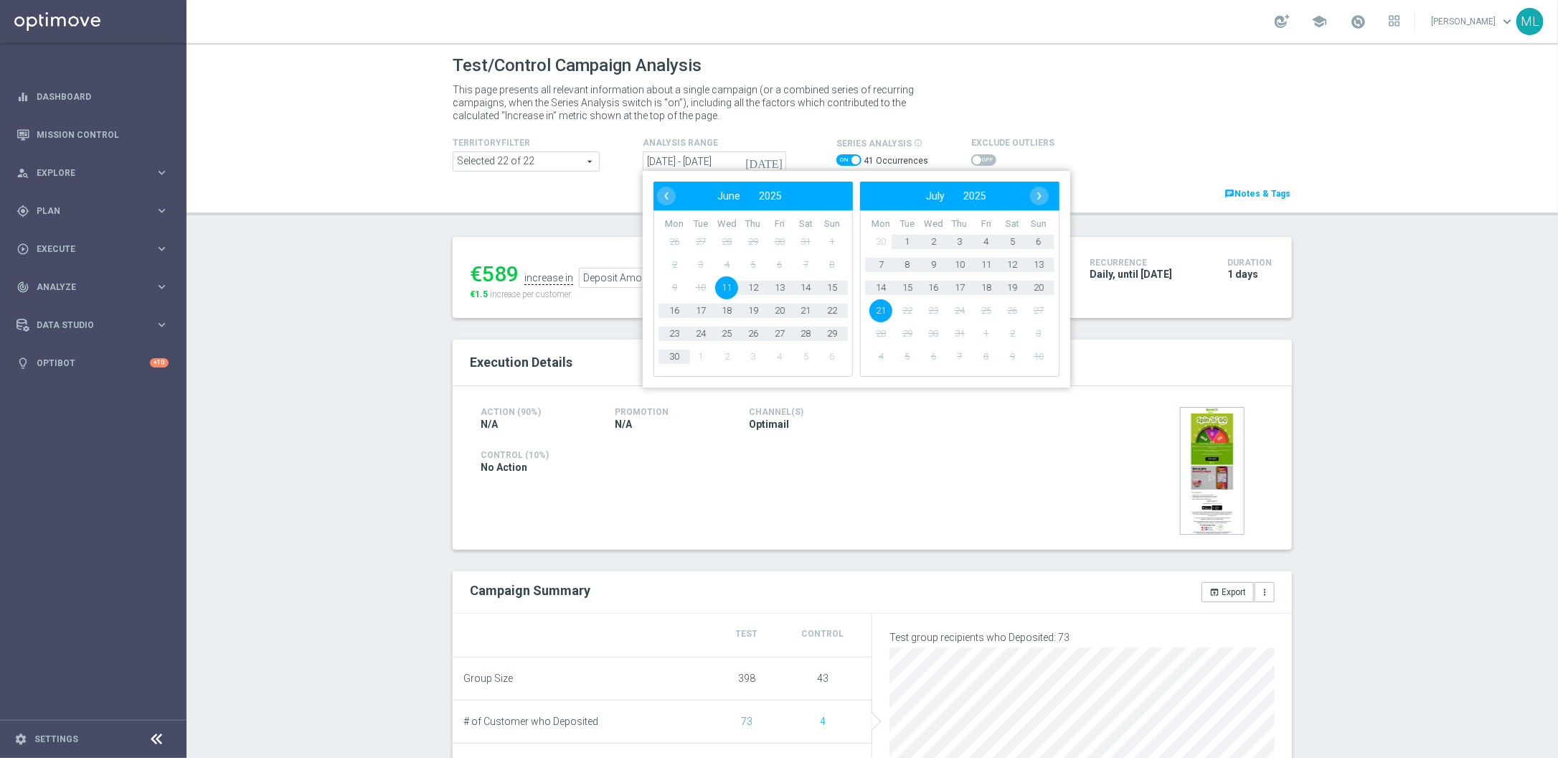
click at [723, 288] on span "11" at bounding box center [726, 287] width 23 height 23
click at [988, 265] on span "11" at bounding box center [986, 264] width 23 height 23
type input "[DATE] - [DATE]"
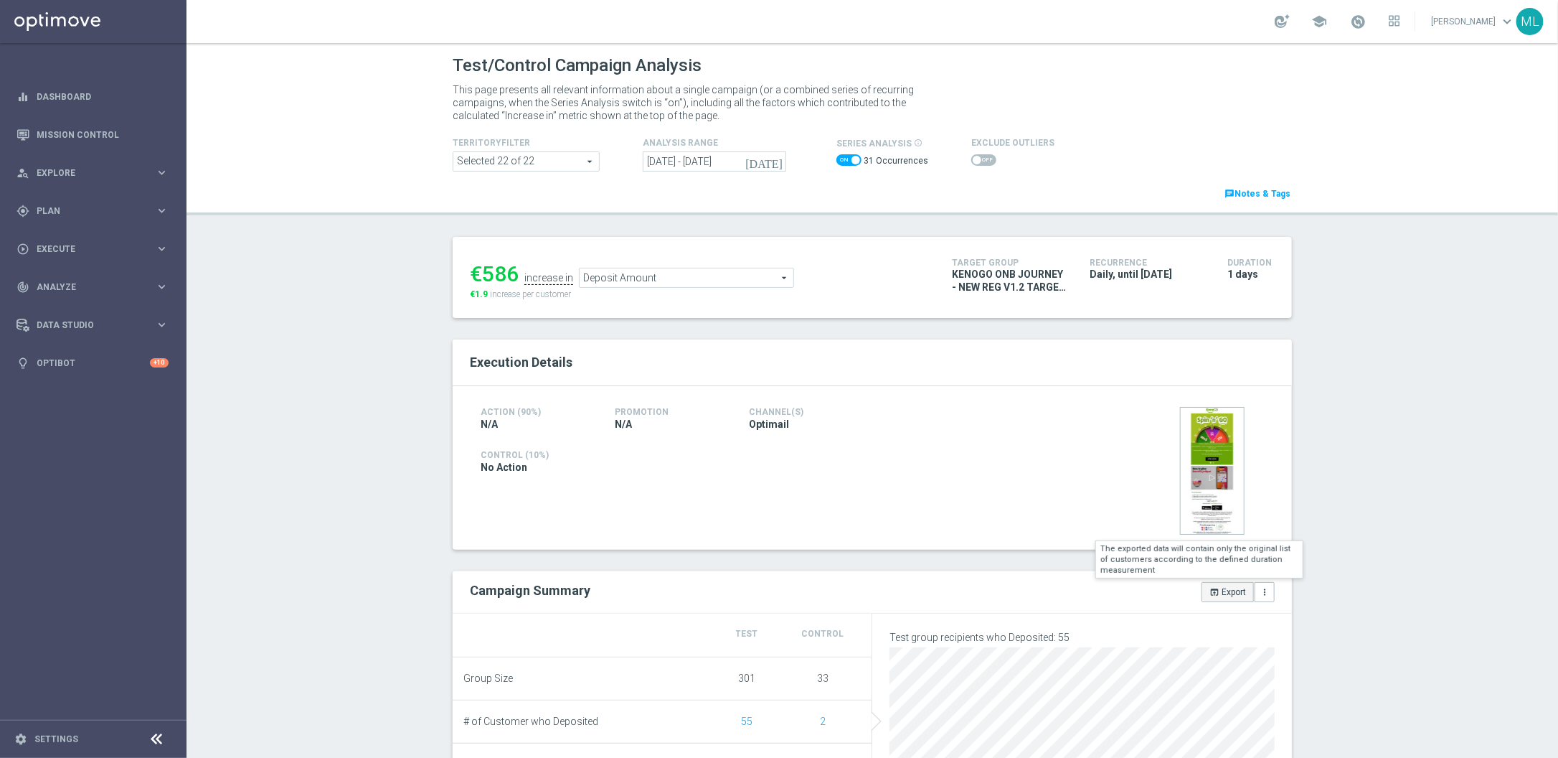
click at [1226, 594] on button "open_in_browser Export" at bounding box center [1228, 592] width 52 height 20
